Goal: Task Accomplishment & Management: Manage account settings

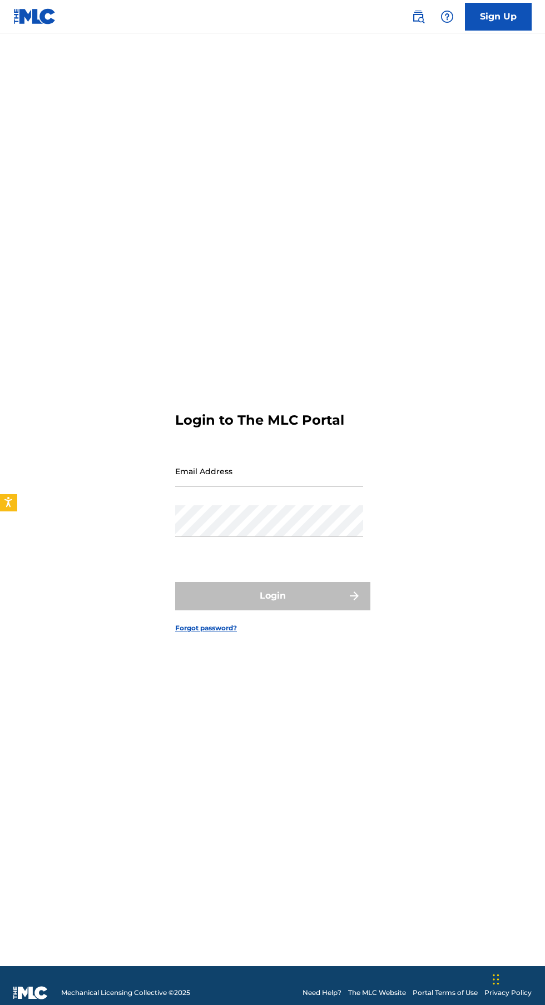
click at [257, 487] on input "Email Address" at bounding box center [269, 471] width 188 height 32
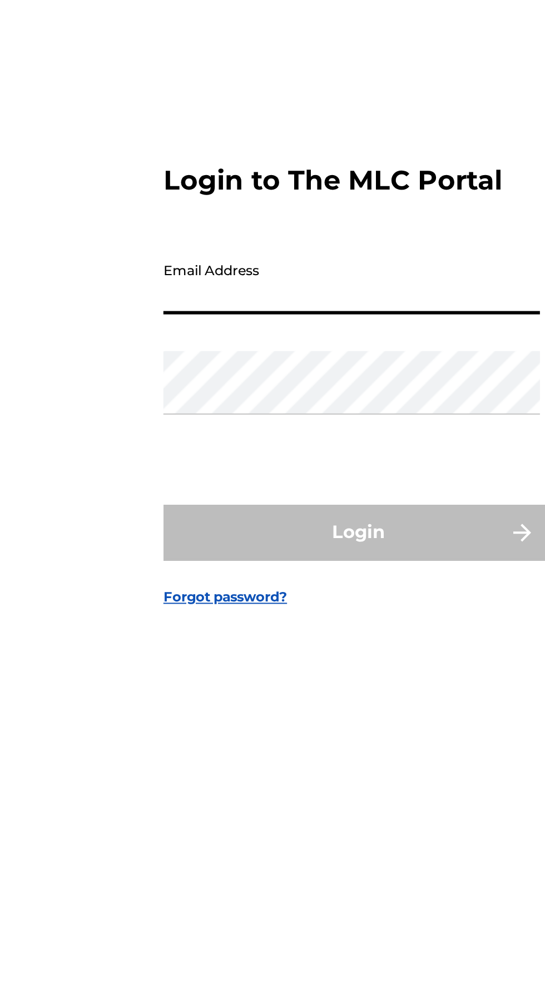
type input "[EMAIL_ADDRESS][DOMAIN_NAME]"
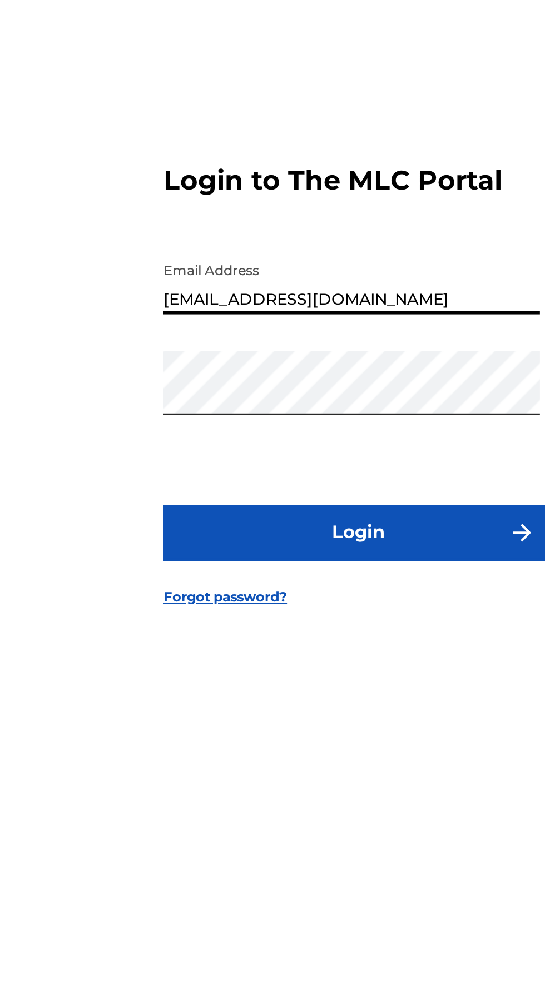
click at [301, 610] on button "Login" at bounding box center [272, 596] width 195 height 28
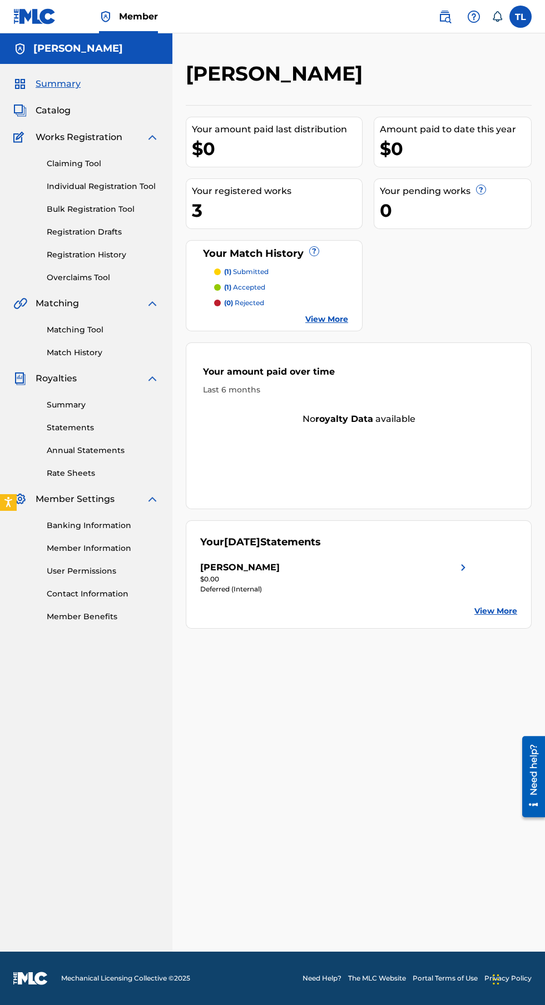
click at [57, 570] on link "User Permissions" at bounding box center [103, 571] width 112 height 12
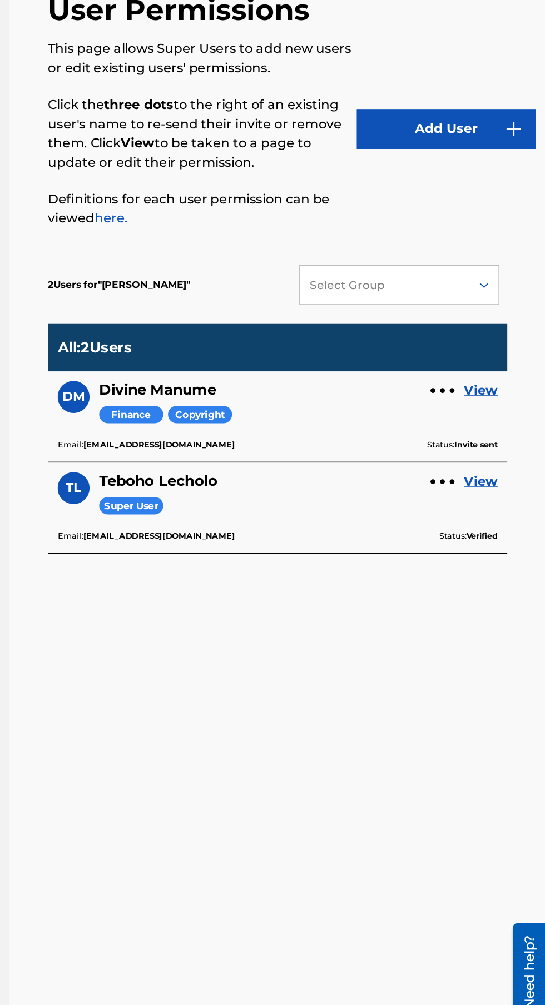
click at [503, 364] on link "View" at bounding box center [499, 365] width 23 height 13
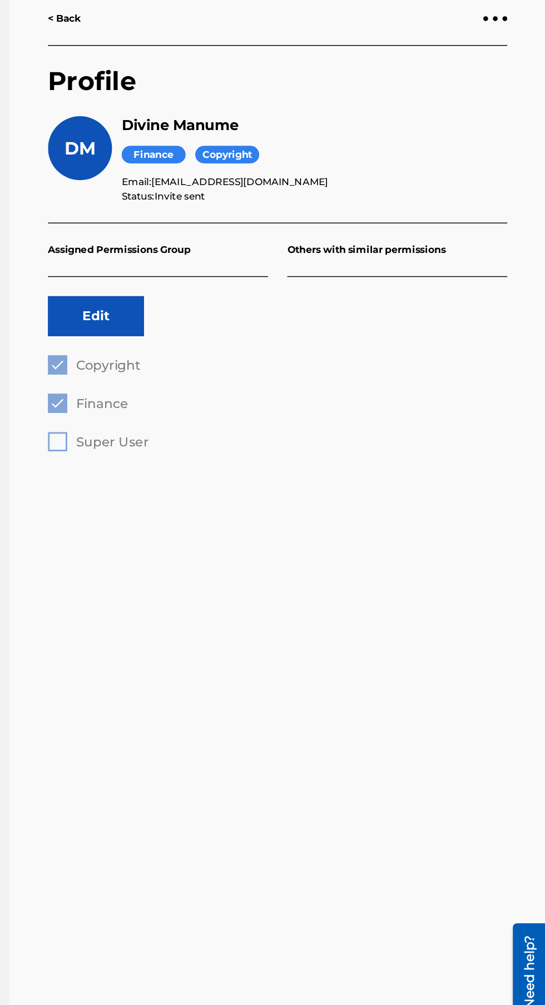
click at [216, 309] on button "Edit" at bounding box center [232, 314] width 67 height 28
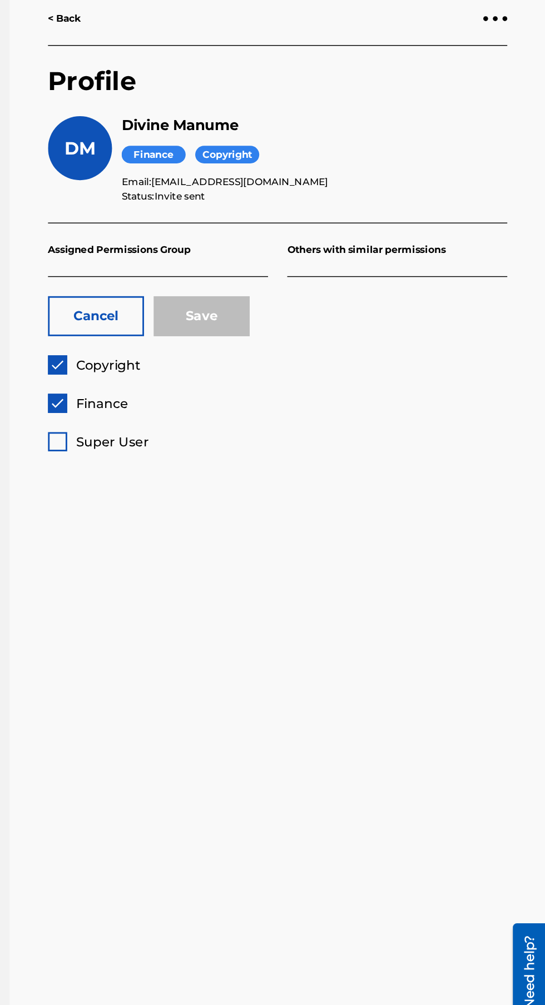
click at [511, 107] on div at bounding box center [509, 107] width 3 height 3
click at [517, 84] on p "Remove User" at bounding box center [494, 71] width 94 height 27
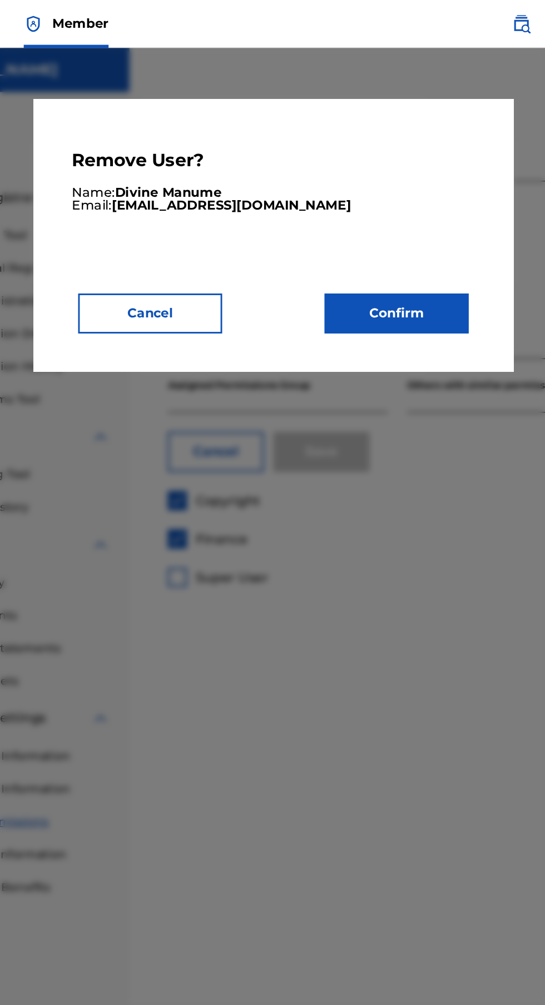
click at [395, 206] on button "Confirm" at bounding box center [358, 218] width 100 height 28
